Goal: Information Seeking & Learning: Learn about a topic

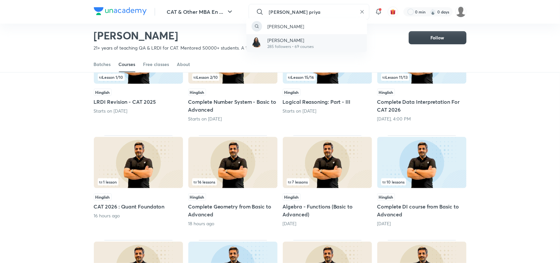
type input "Juhi priya"
click at [281, 43] on p "Juhi Priya" at bounding box center [291, 40] width 46 height 7
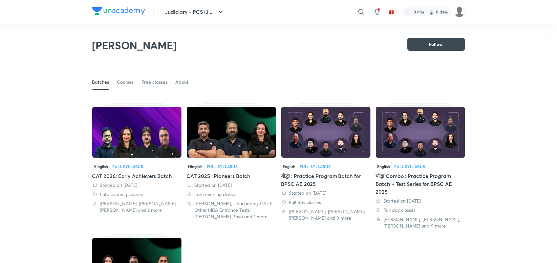
scroll to position [29, 0]
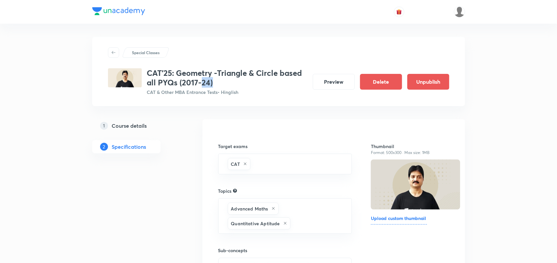
click at [229, 83] on h3 "CAT'25: Geometry -Triangle & Circle based all PYQs (2017-24)" at bounding box center [227, 77] width 161 height 19
